Goal: Information Seeking & Learning: Find contact information

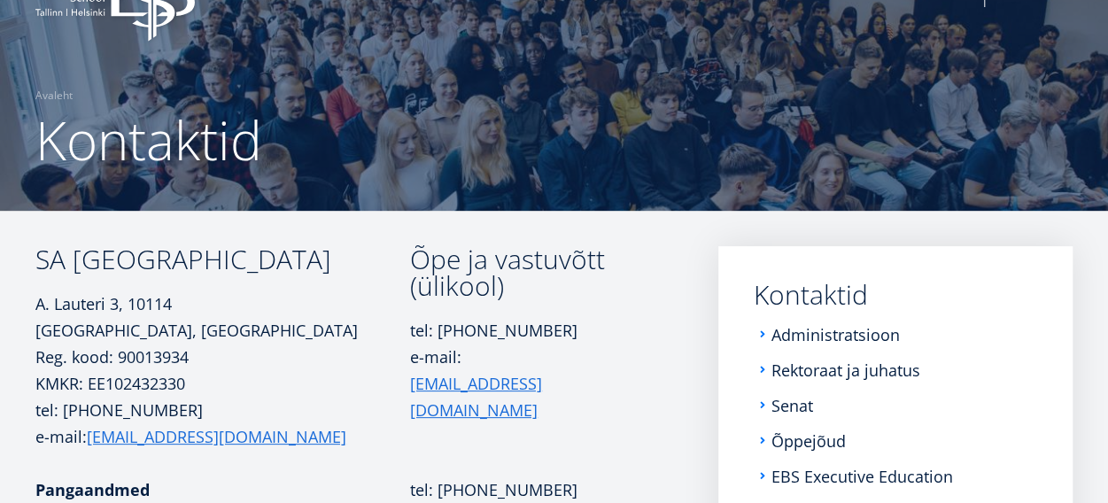
scroll to position [177, 0]
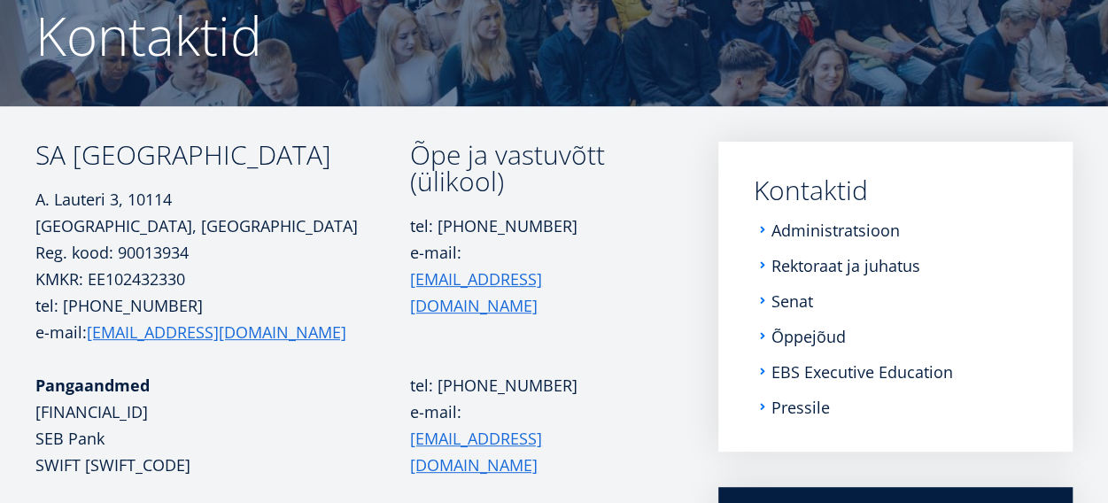
click at [761, 334] on li "Õppejõud" at bounding box center [896, 337] width 284 height 18
click at [801, 335] on link "Õppejõud" at bounding box center [810, 337] width 74 height 18
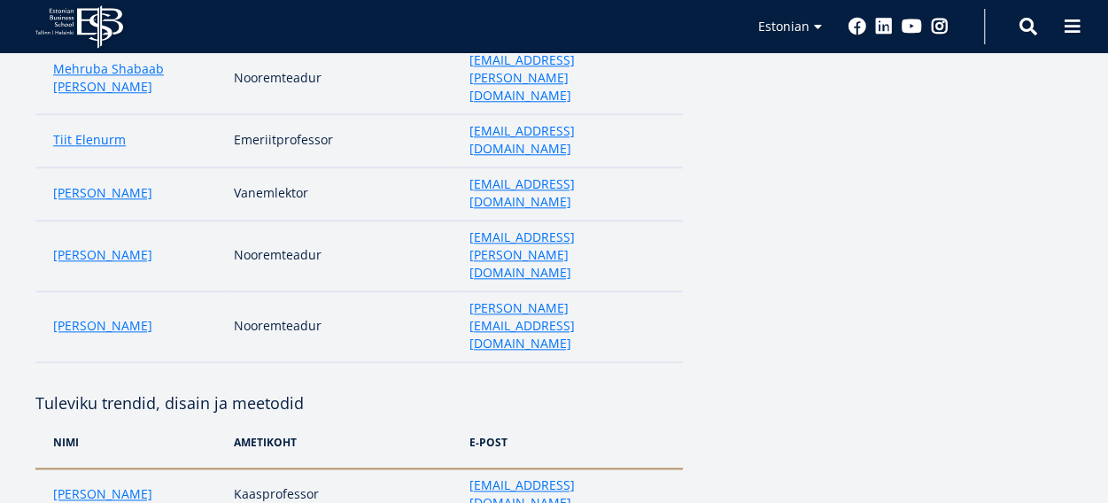
scroll to position [975, 0]
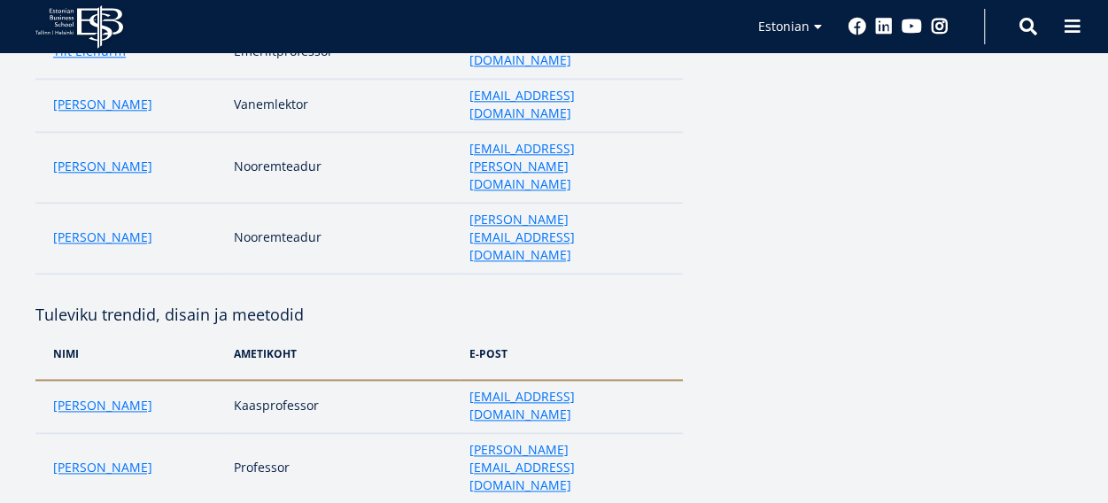
drag, startPoint x: 610, startPoint y: 131, endPoint x: 664, endPoint y: 144, distance: 55.7
drag, startPoint x: 595, startPoint y: 141, endPoint x: 470, endPoint y: 132, distance: 124.4
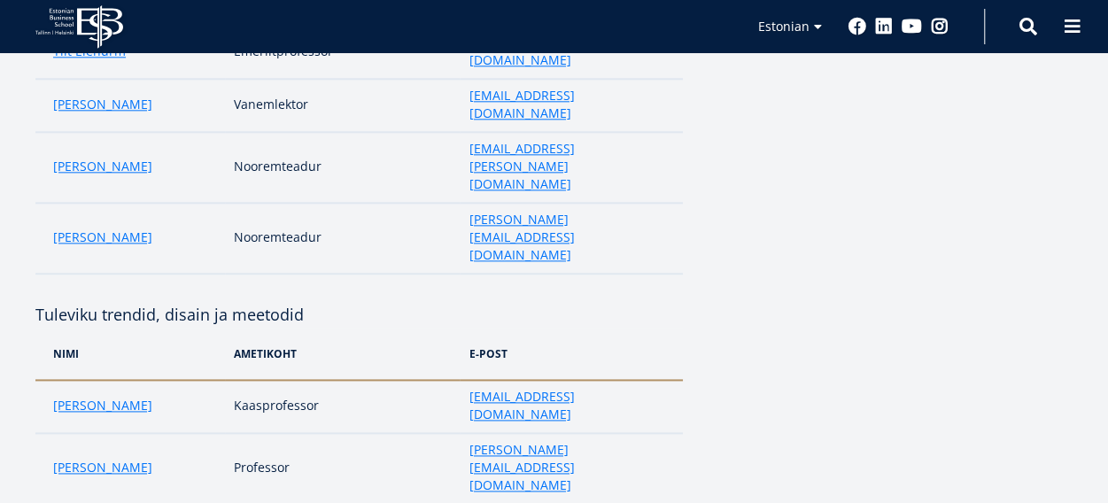
copy link "karmo.kroos@ebs.ee"
drag, startPoint x: 577, startPoint y: 321, endPoint x: 454, endPoint y: 321, distance: 123.2
copy link "anto.liivat@ebs.ee"
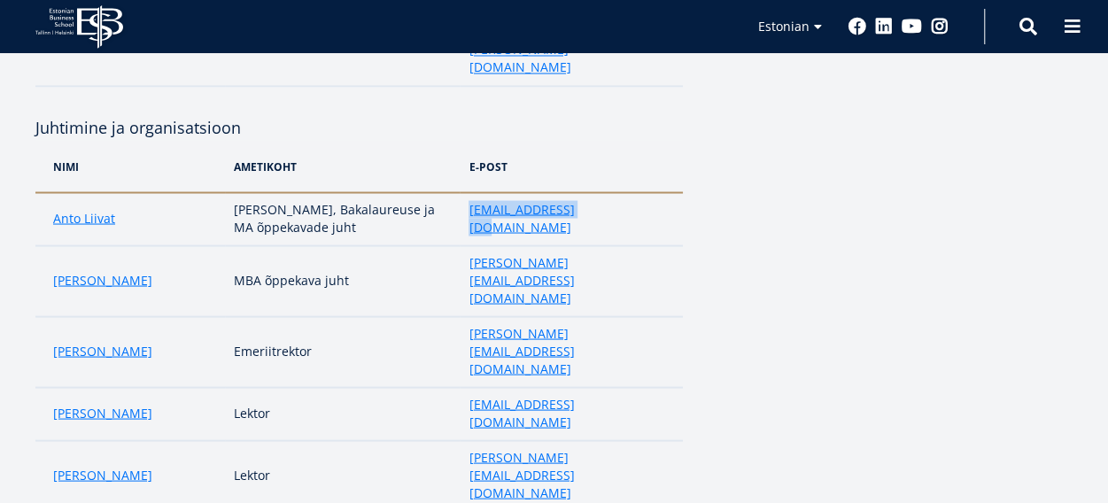
scroll to position [1595, 0]
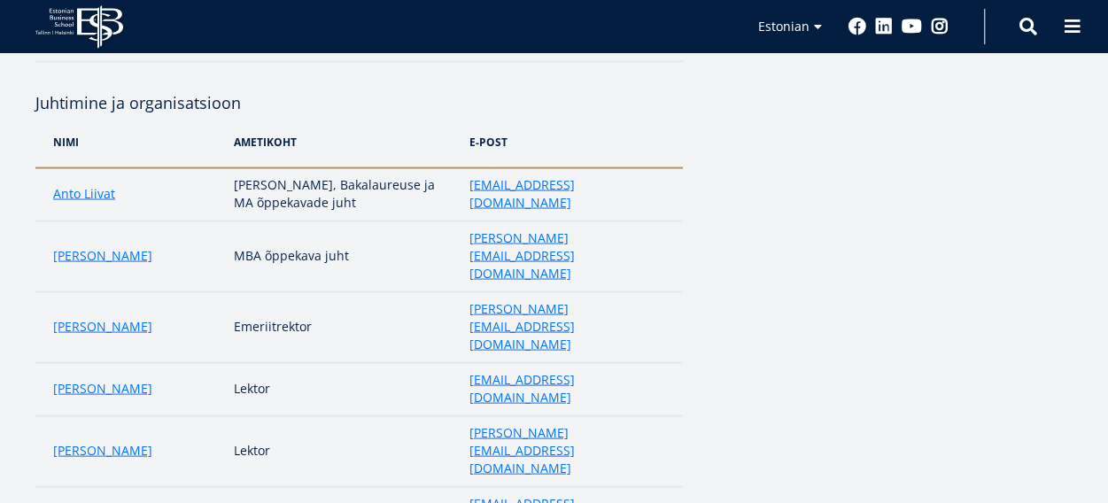
drag, startPoint x: 615, startPoint y: 293, endPoint x: 477, endPoint y: 292, distance: 138.2
copy link "gaygysyz.ashyrov@ebs.ee"
drag, startPoint x: 602, startPoint y: 400, endPoint x: 469, endPoint y: 401, distance: 133.8
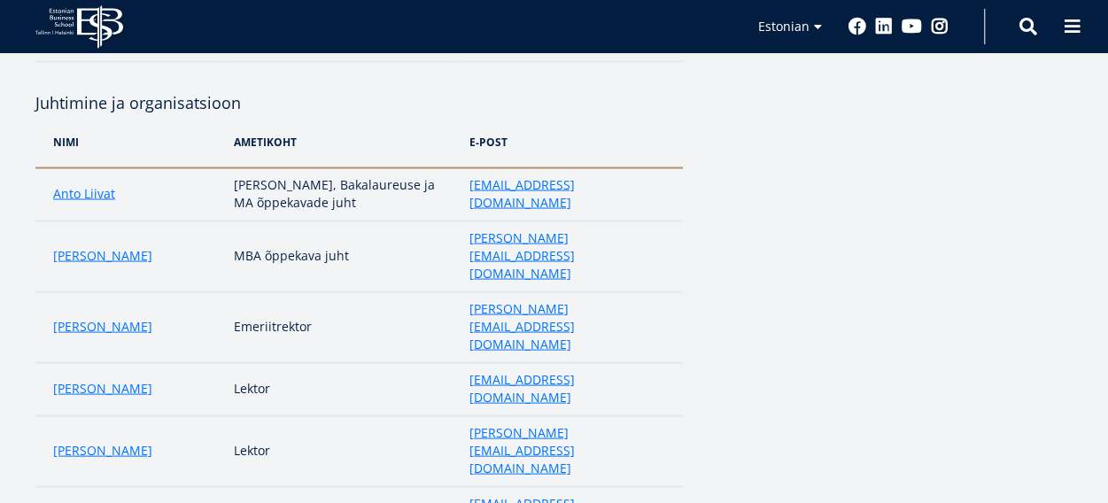
copy link "meelis.kitsing@ebs.ee"
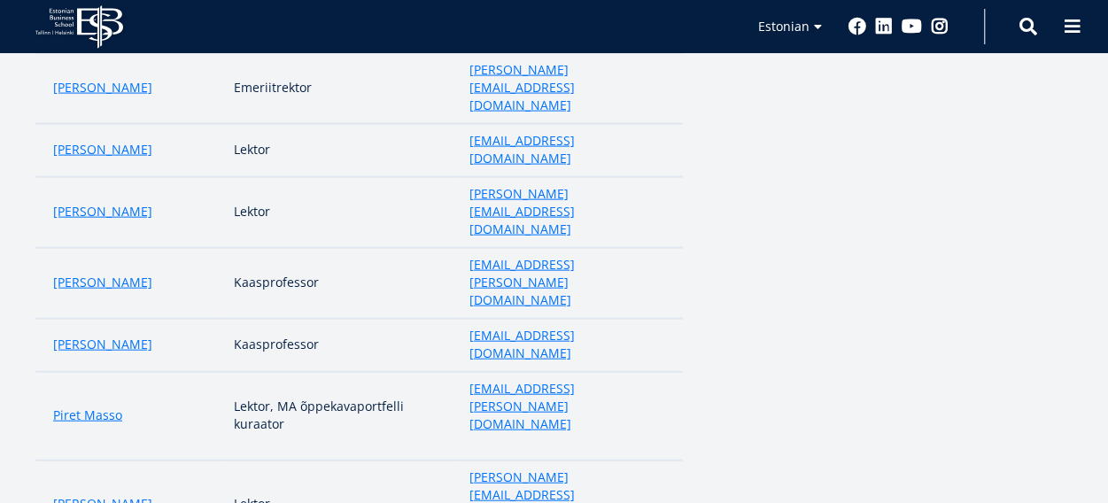
scroll to position [1861, 0]
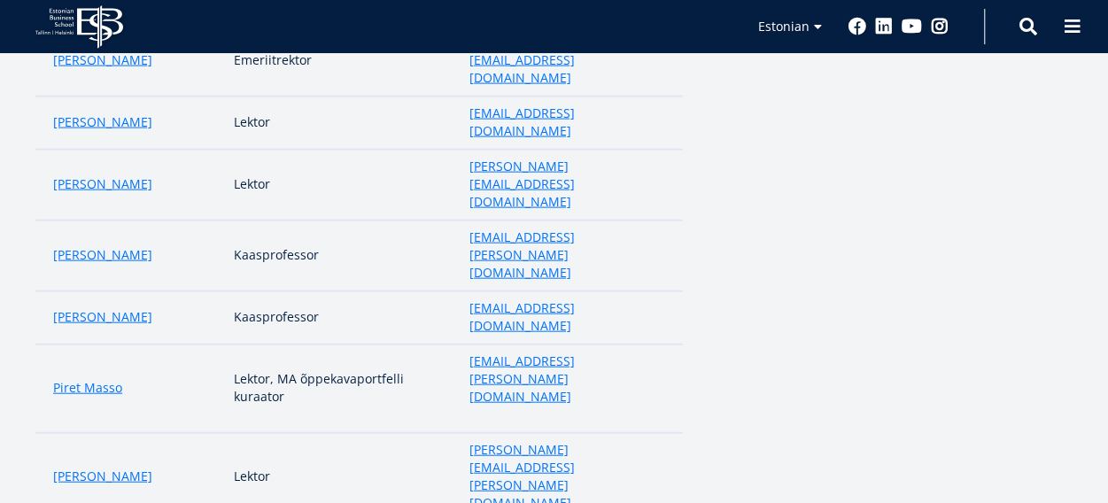
drag, startPoint x: 599, startPoint y: 274, endPoint x: 475, endPoint y: 263, distance: 124.5
copy link "kaire.poder@ebs.ee"
